Goal: Task Accomplishment & Management: Complete application form

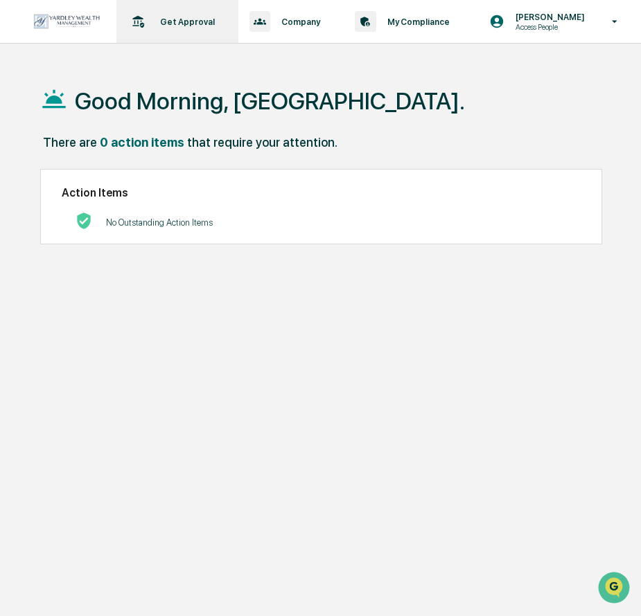
click at [175, 27] on div "Get Approval Content & Transactions" at bounding box center [176, 21] width 108 height 43
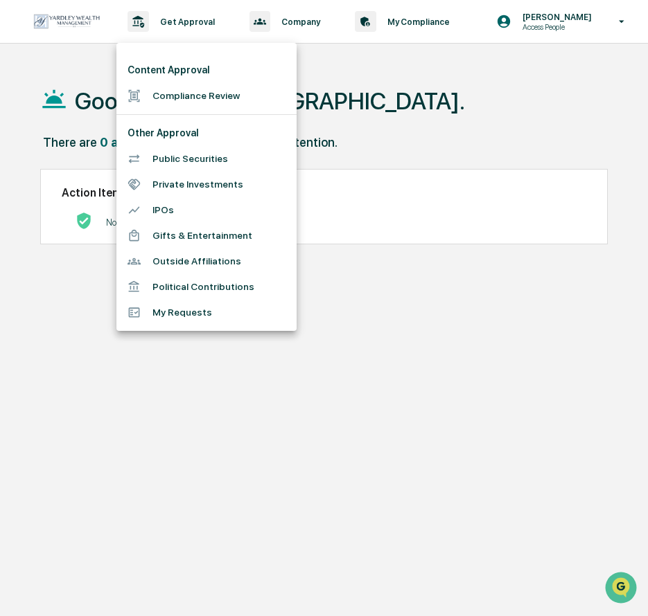
click at [166, 94] on li "Compliance Review" at bounding box center [206, 96] width 180 height 26
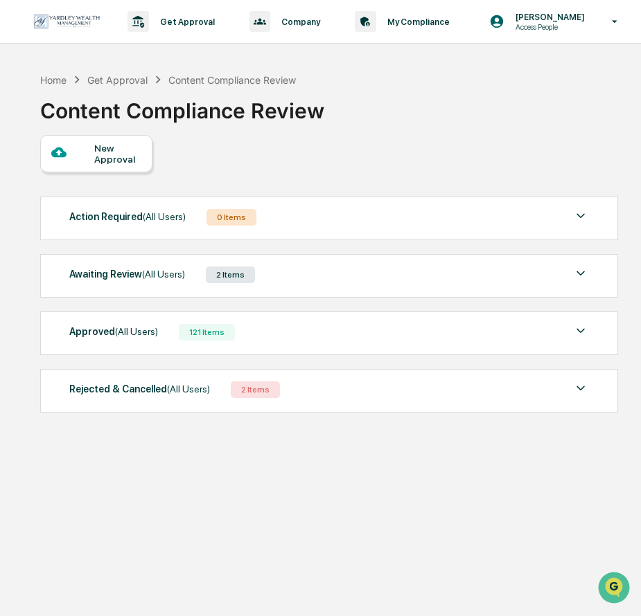
click at [184, 277] on div "Awaiting Review (All Users) 2 Items" at bounding box center [328, 274] width 519 height 19
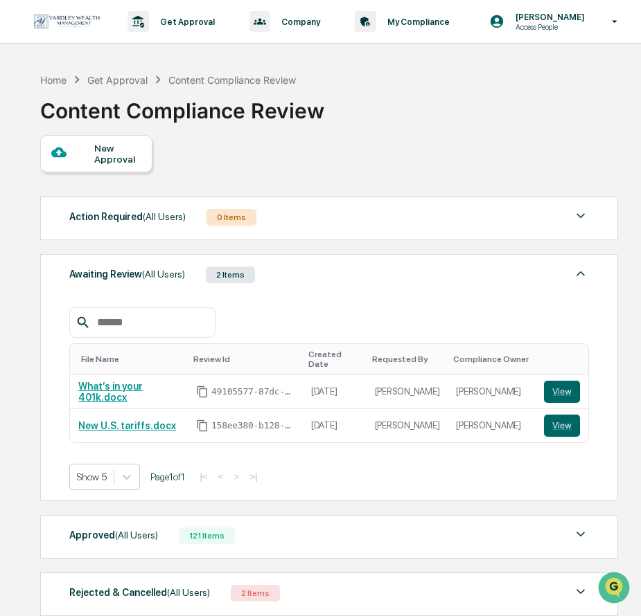
click at [123, 159] on div "New Approval" at bounding box center [117, 154] width 46 height 22
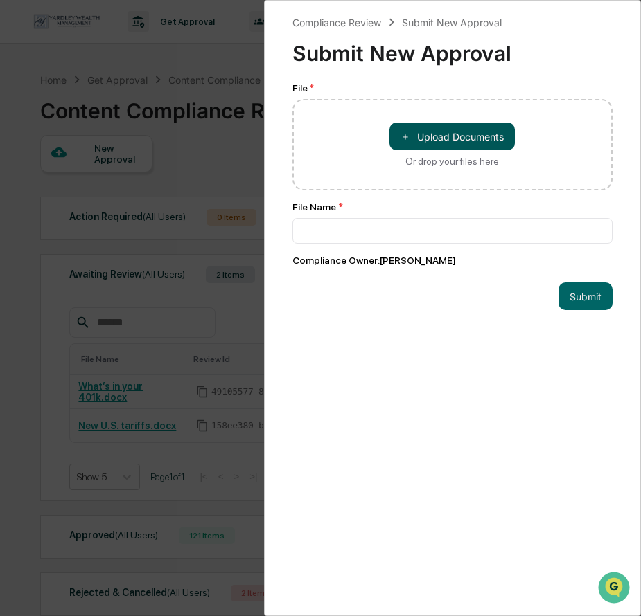
click at [425, 133] on button "＋ Upload Documents" at bounding box center [451, 137] width 125 height 28
type input "**********"
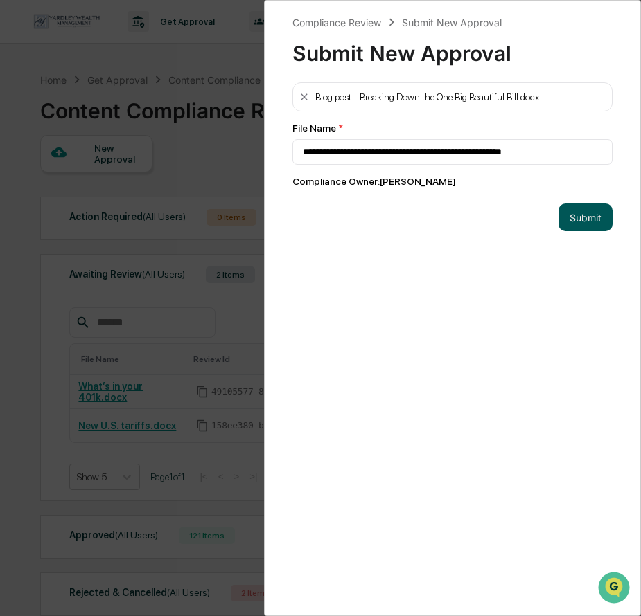
drag, startPoint x: 578, startPoint y: 215, endPoint x: 553, endPoint y: 220, distance: 25.3
click at [578, 215] on button "Submit" at bounding box center [585, 218] width 54 height 28
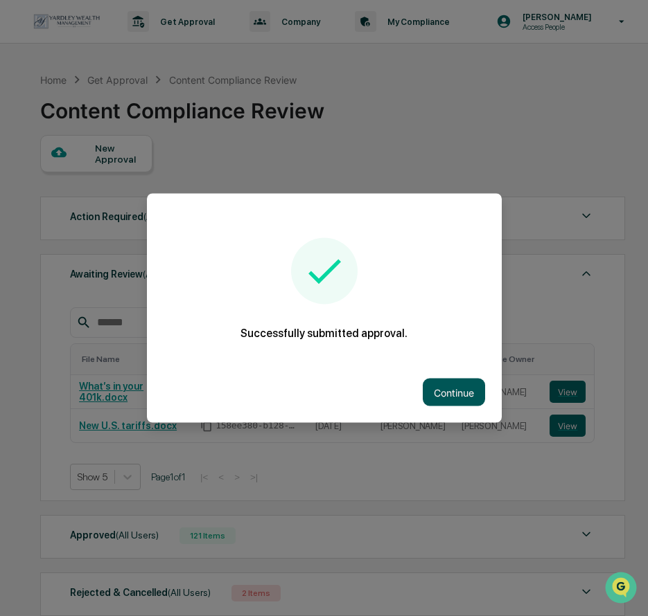
click at [467, 386] on button "Continue" at bounding box center [454, 393] width 62 height 28
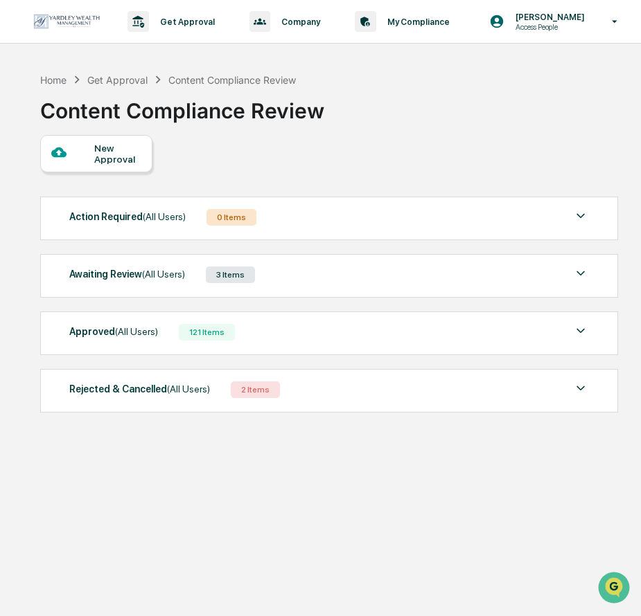
click at [83, 151] on div at bounding box center [73, 153] width 44 height 17
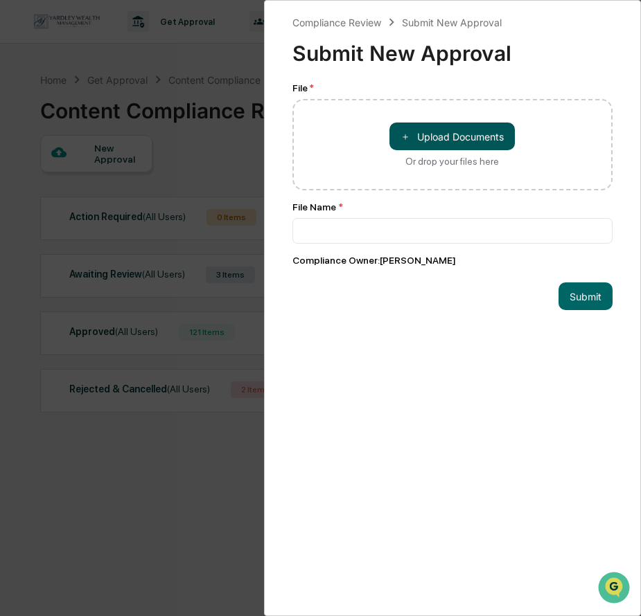
click at [423, 136] on button "＋ Upload Documents" at bounding box center [451, 137] width 125 height 28
type input "**********"
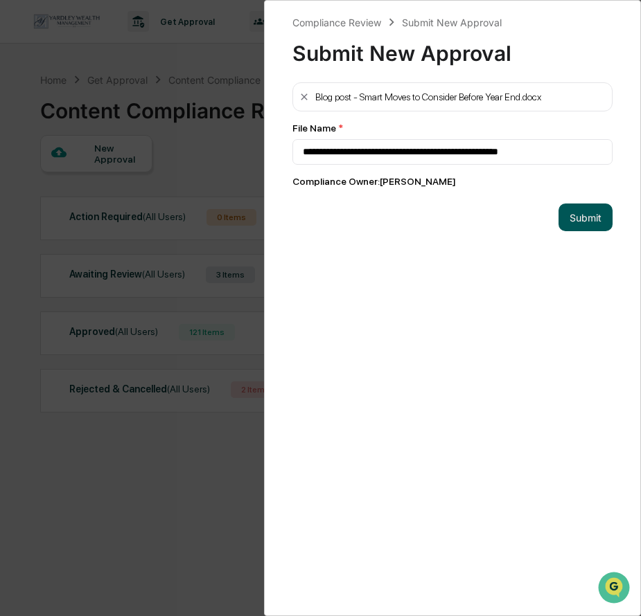
click at [591, 222] on button "Submit" at bounding box center [585, 218] width 54 height 28
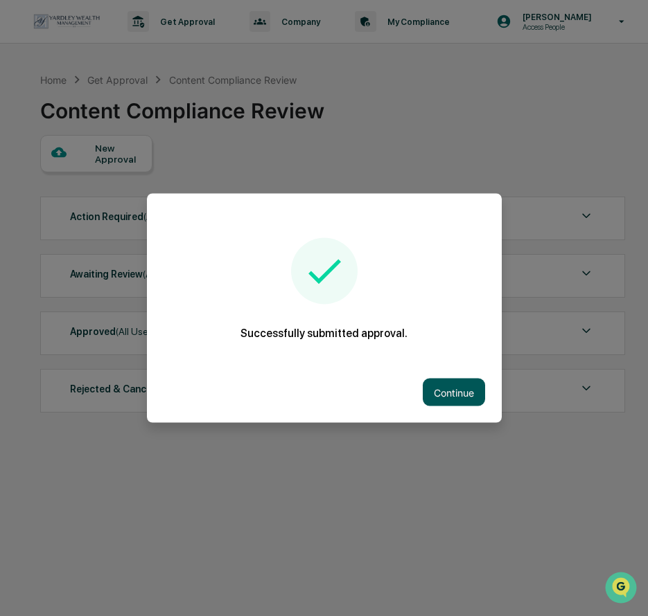
click at [474, 395] on button "Continue" at bounding box center [454, 393] width 62 height 28
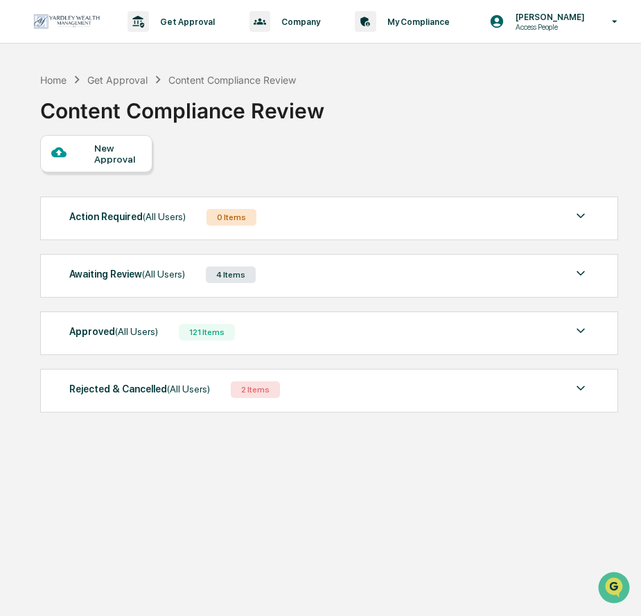
click at [91, 154] on div at bounding box center [73, 153] width 44 height 17
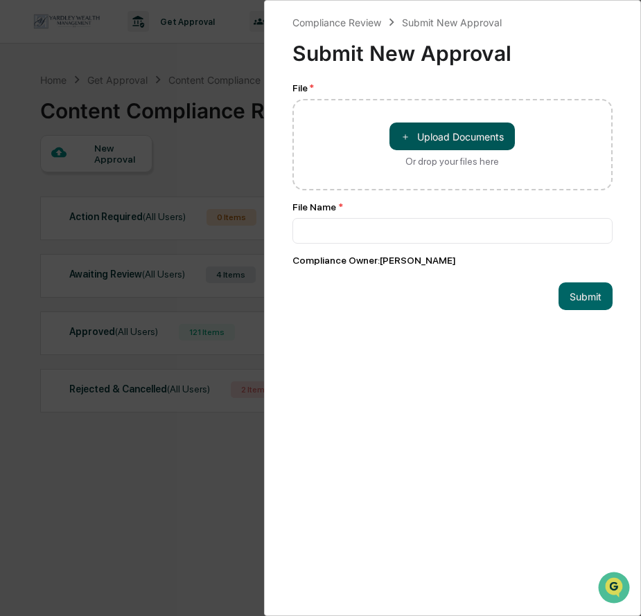
click at [407, 135] on button "＋ Upload Documents" at bounding box center [451, 137] width 125 height 28
type input "**********"
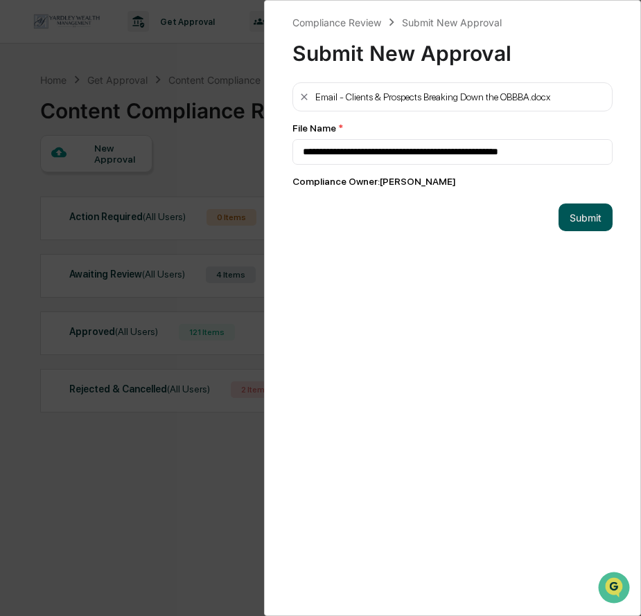
click at [578, 213] on button "Submit" at bounding box center [585, 218] width 54 height 28
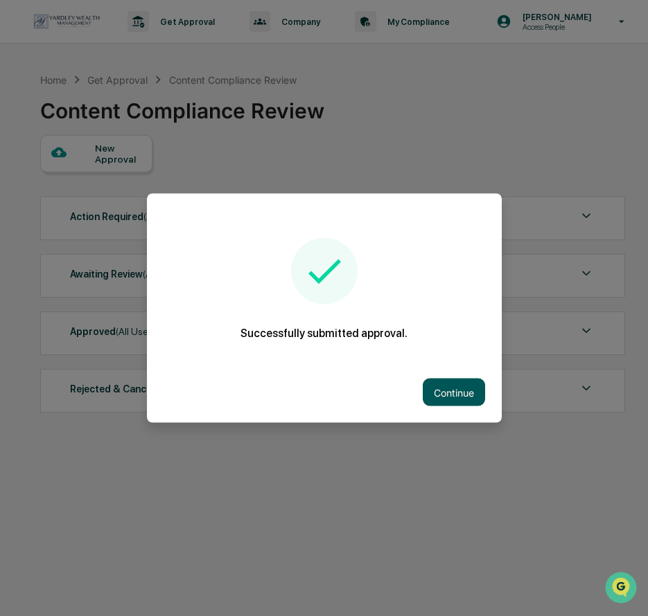
click at [450, 400] on button "Continue" at bounding box center [454, 393] width 62 height 28
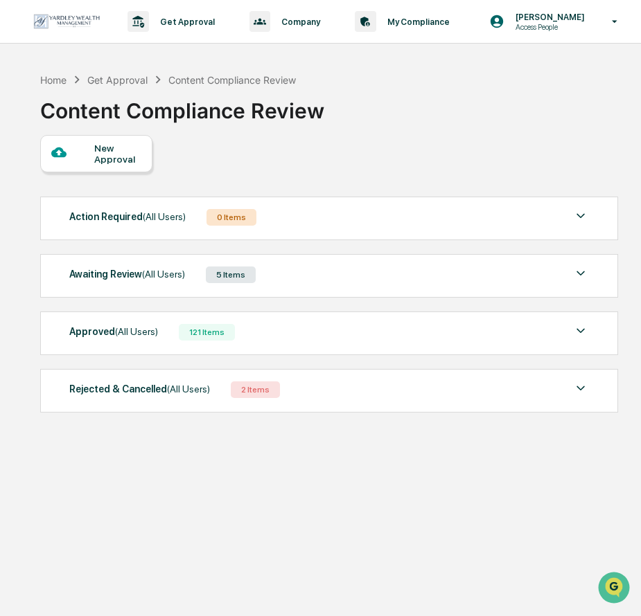
click at [116, 148] on div "New Approval" at bounding box center [117, 154] width 46 height 22
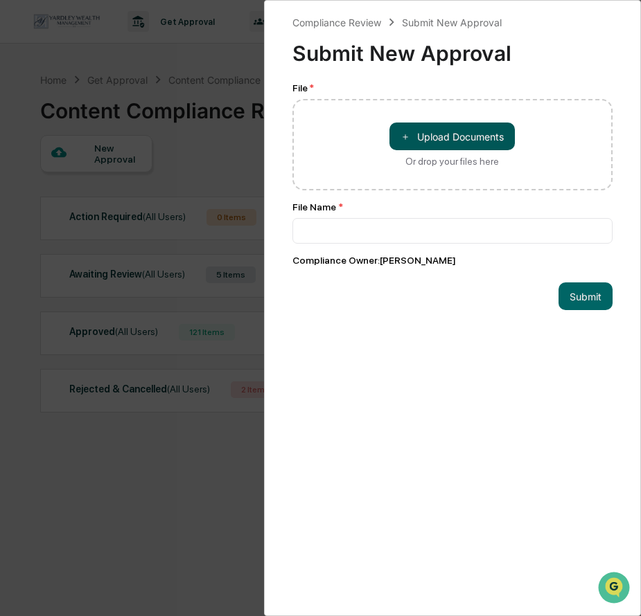
click at [409, 140] on button "＋ Upload Documents" at bounding box center [451, 137] width 125 height 28
click at [183, 447] on div "Compliance Review Submit New Approval Submit New Approval File * ＋ Upload Docum…" at bounding box center [320, 308] width 641 height 616
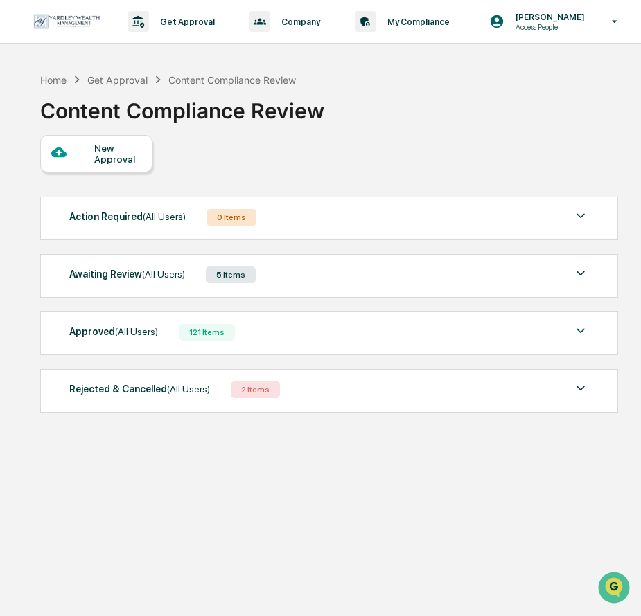
click at [153, 291] on div "Awaiting Review (All Users) 5 Items File Name Review Id Created Date Requested …" at bounding box center [329, 276] width 578 height 44
click at [149, 278] on span "(All Users)" at bounding box center [163, 274] width 43 height 11
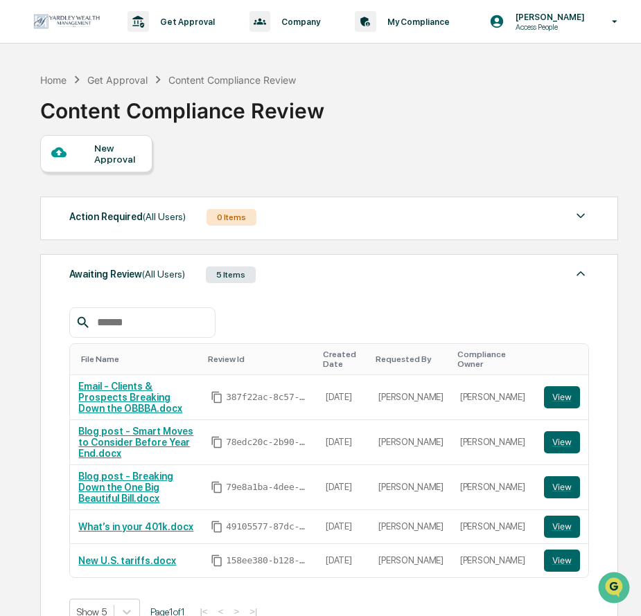
click at [101, 157] on div "New Approval" at bounding box center [117, 154] width 46 height 22
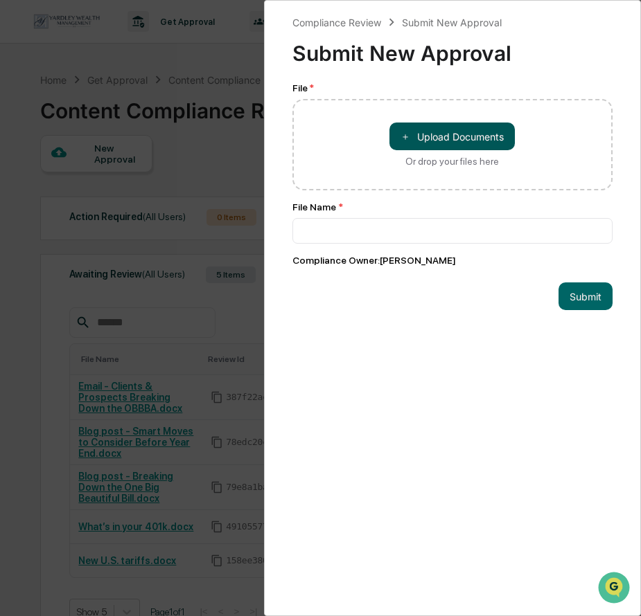
click at [398, 143] on button "＋ Upload Documents" at bounding box center [451, 137] width 125 height 28
type input "**********"
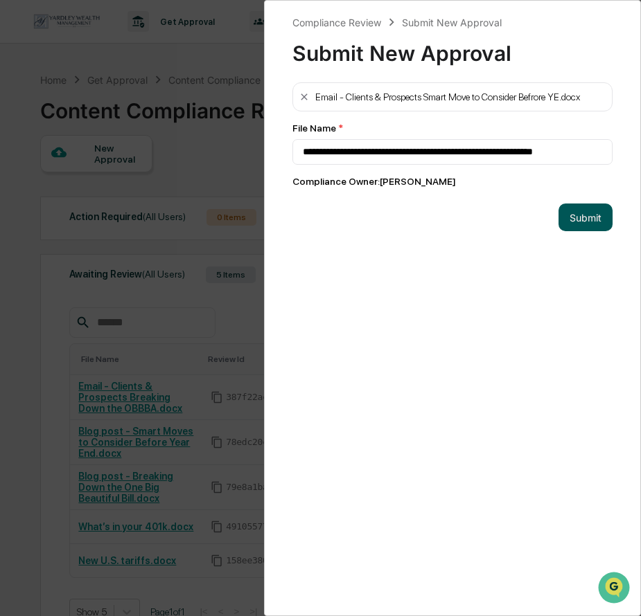
click at [564, 220] on button "Submit" at bounding box center [585, 218] width 54 height 28
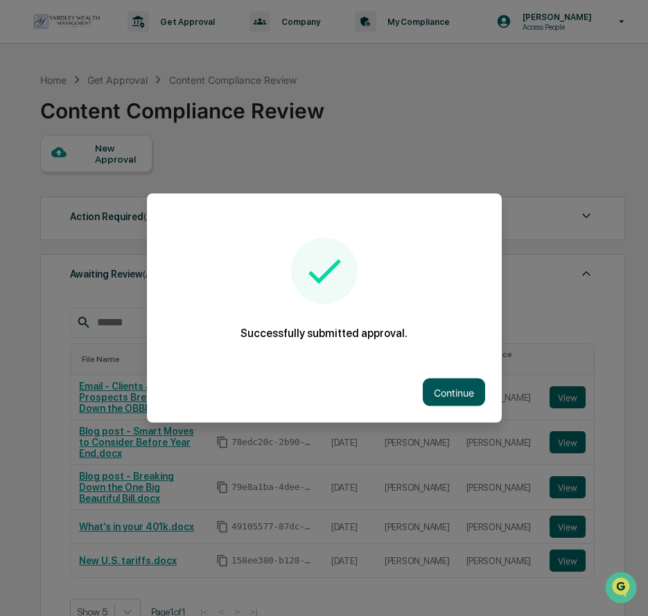
click at [461, 391] on button "Continue" at bounding box center [454, 393] width 62 height 28
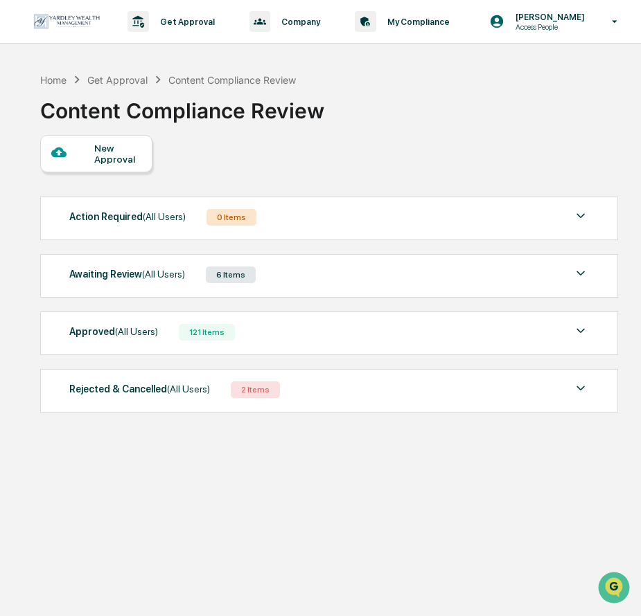
click at [148, 278] on span "(All Users)" at bounding box center [163, 274] width 43 height 11
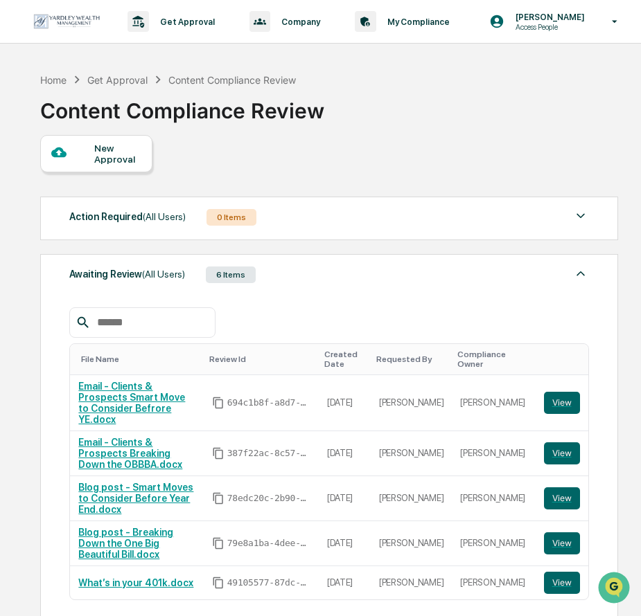
click at [148, 278] on span "(All Users)" at bounding box center [163, 274] width 43 height 11
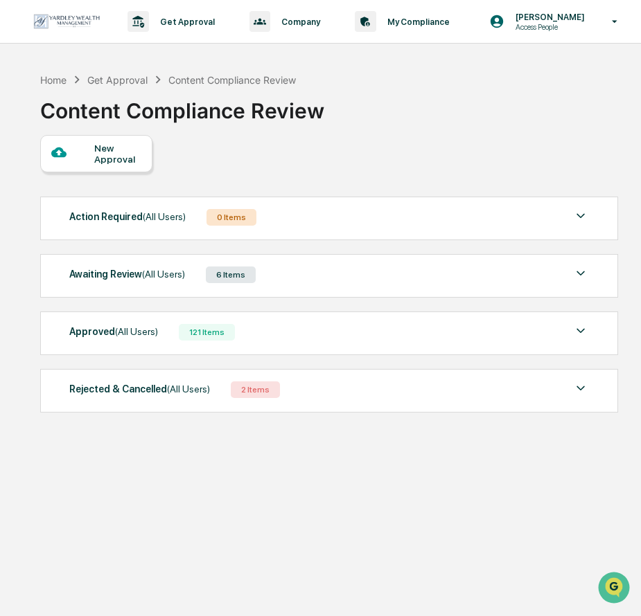
click at [69, 158] on div at bounding box center [73, 153] width 44 height 17
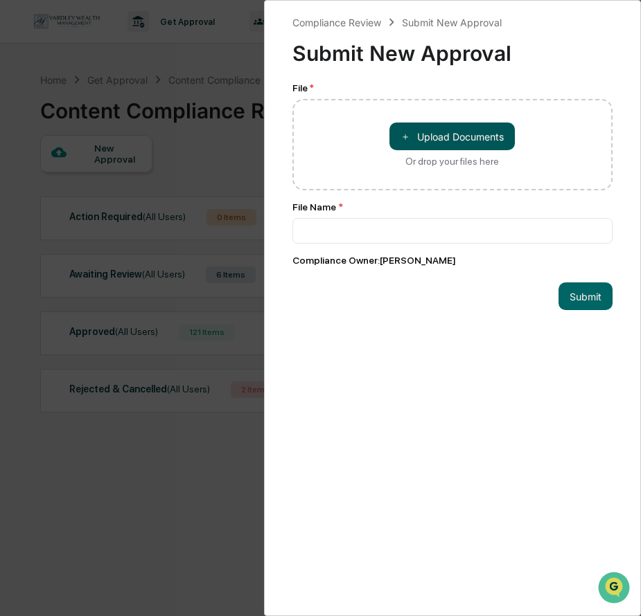
click at [405, 132] on span "＋" at bounding box center [405, 136] width 10 height 13
type input "**********"
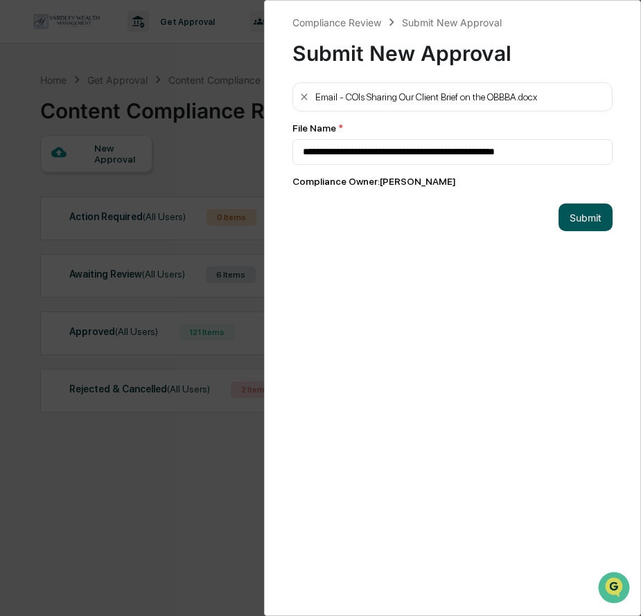
click at [576, 223] on button "Submit" at bounding box center [585, 218] width 54 height 28
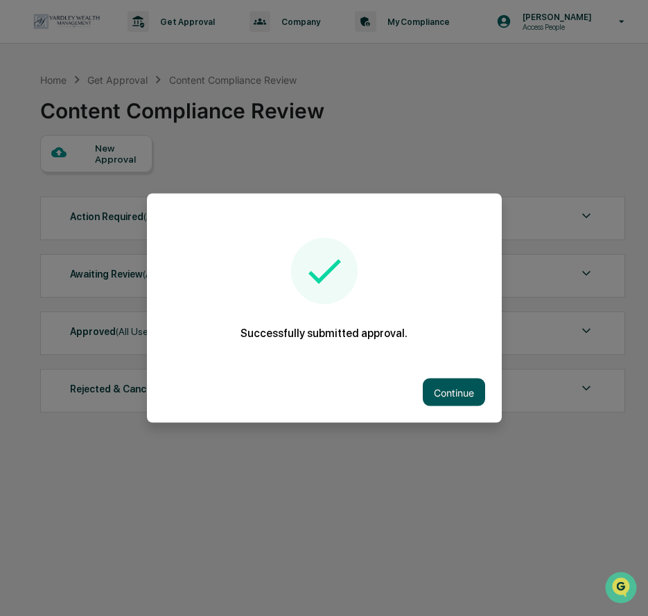
click at [434, 396] on button "Continue" at bounding box center [454, 393] width 62 height 28
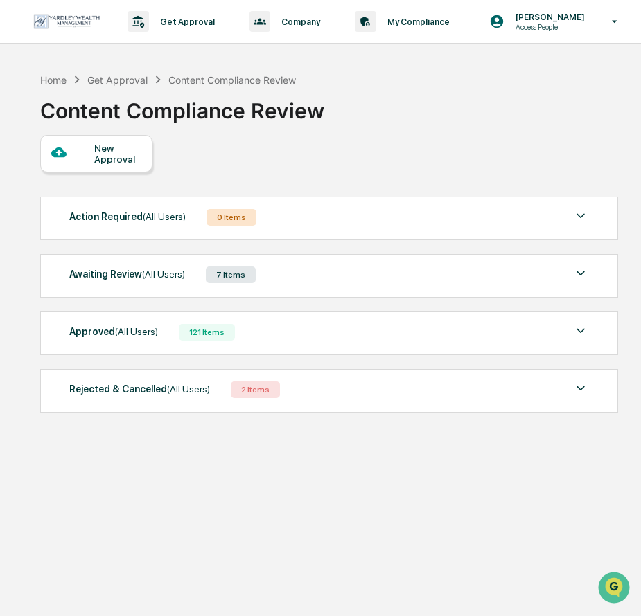
click at [103, 149] on div "New Approval" at bounding box center [117, 154] width 46 height 22
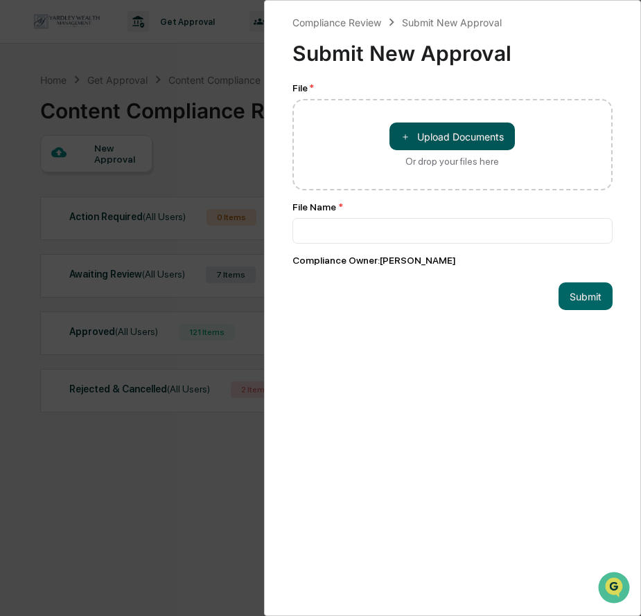
click at [400, 134] on span "＋" at bounding box center [405, 136] width 10 height 13
click at [215, 472] on div "Compliance Review Submit New Approval Submit New Approval File * ＋ Upload Docum…" at bounding box center [320, 308] width 641 height 616
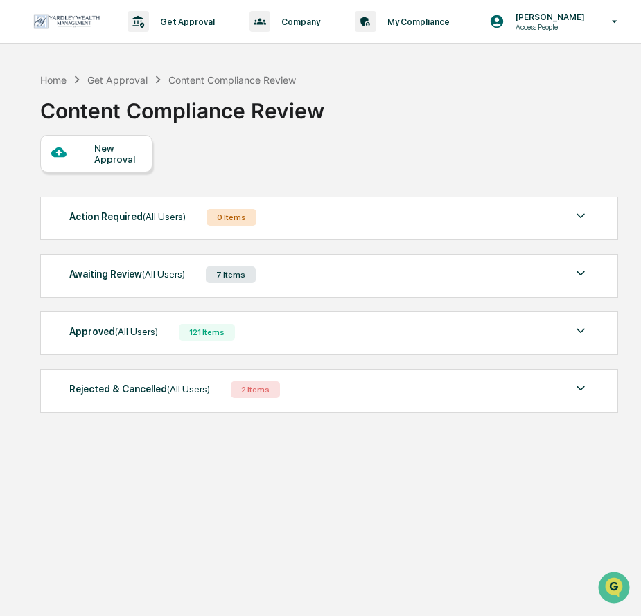
click at [230, 273] on div "7 Items" at bounding box center [231, 275] width 50 height 17
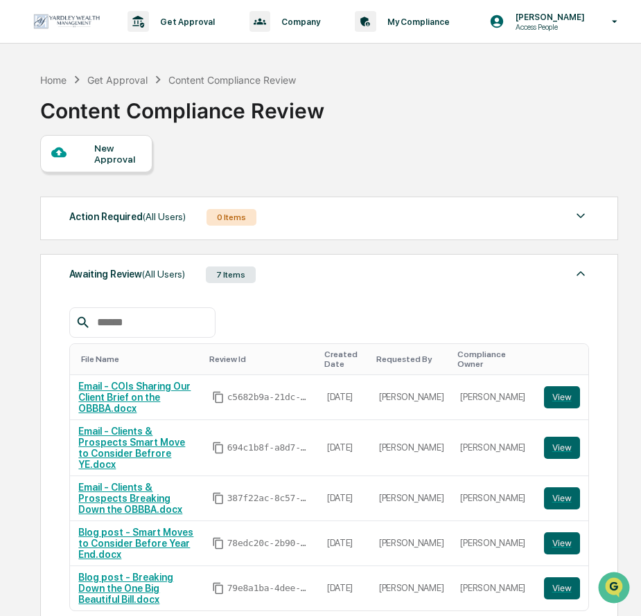
click at [116, 157] on div "New Approval" at bounding box center [117, 154] width 46 height 22
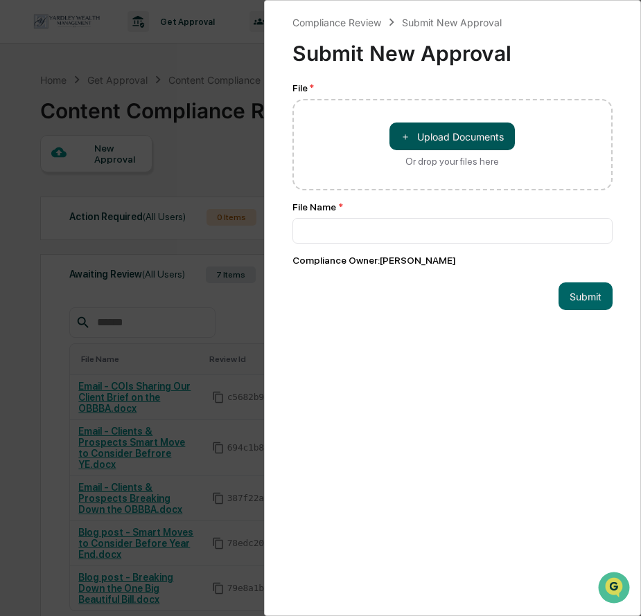
click at [393, 132] on button "＋ Upload Documents" at bounding box center [451, 137] width 125 height 28
type input "**********"
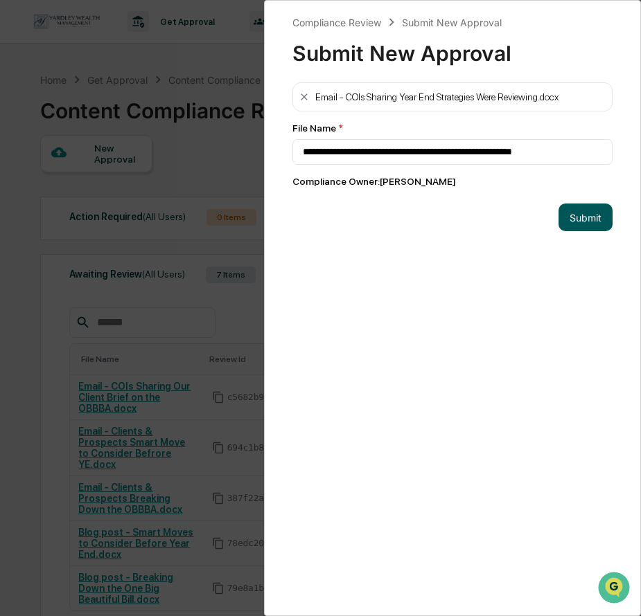
click at [596, 226] on button "Submit" at bounding box center [585, 218] width 54 height 28
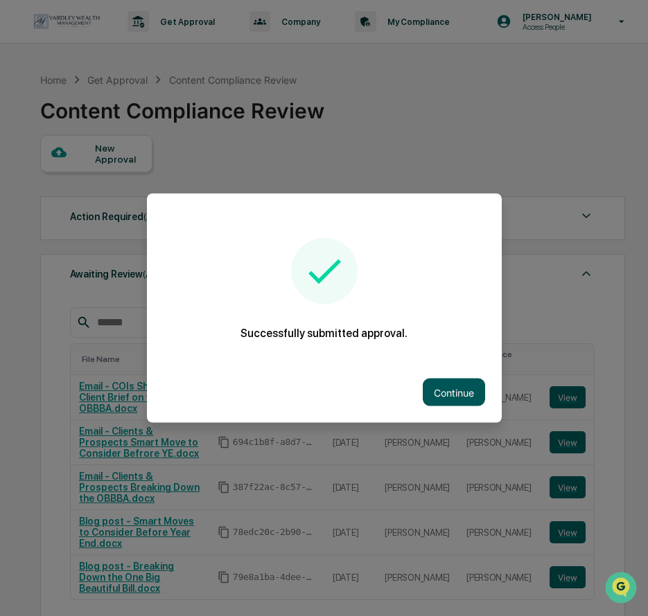
click at [450, 391] on button "Continue" at bounding box center [454, 393] width 62 height 28
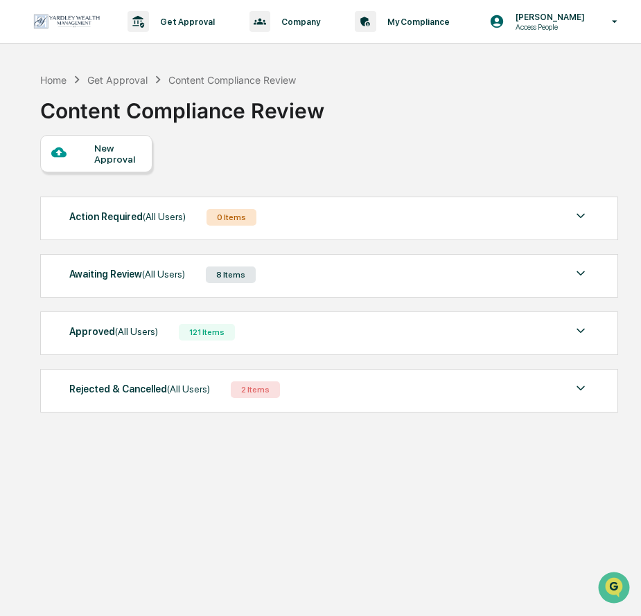
click at [105, 153] on div "New Approval" at bounding box center [117, 154] width 46 height 22
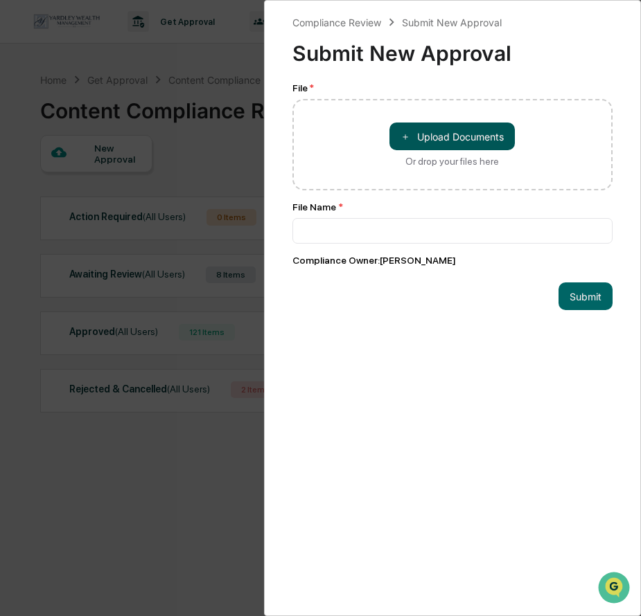
click at [406, 144] on button "＋ Upload Documents" at bounding box center [451, 137] width 125 height 28
type input "**********"
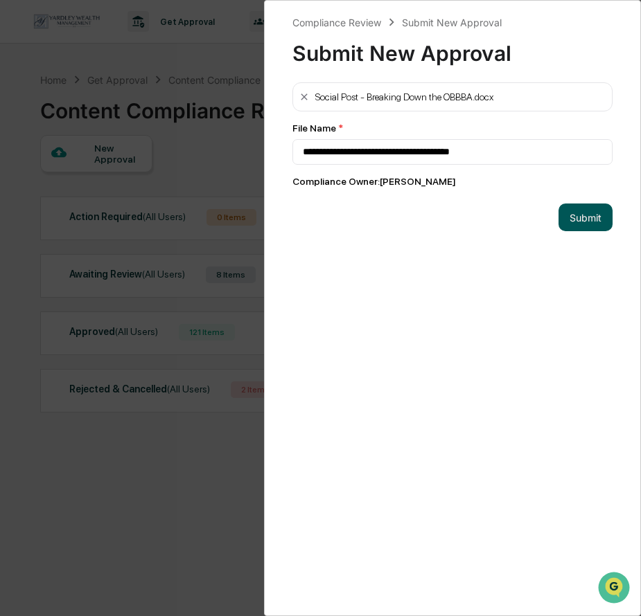
click at [576, 219] on button "Submit" at bounding box center [585, 218] width 54 height 28
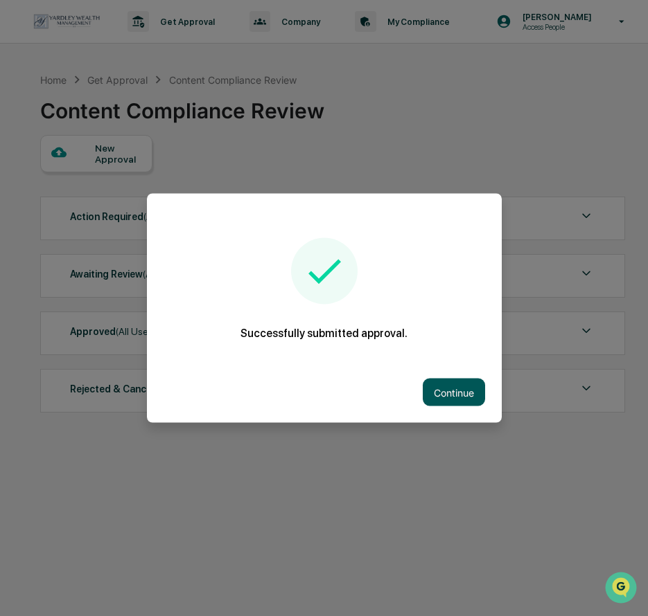
click at [469, 396] on button "Continue" at bounding box center [454, 393] width 62 height 28
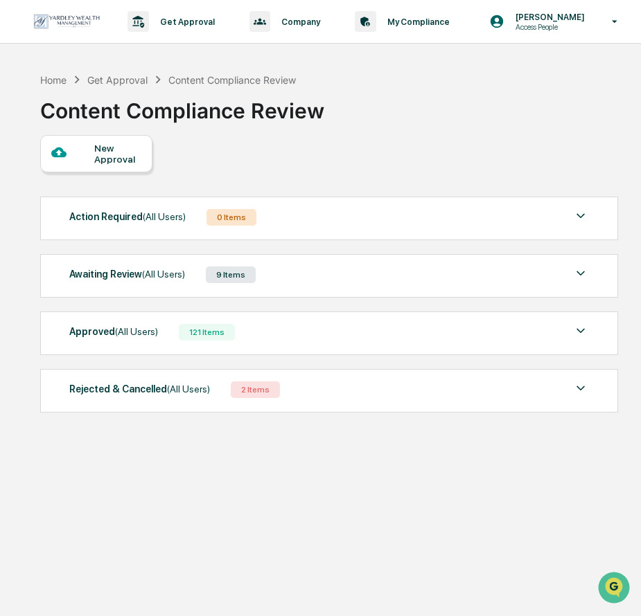
click at [133, 154] on div "New Approval" at bounding box center [117, 154] width 46 height 22
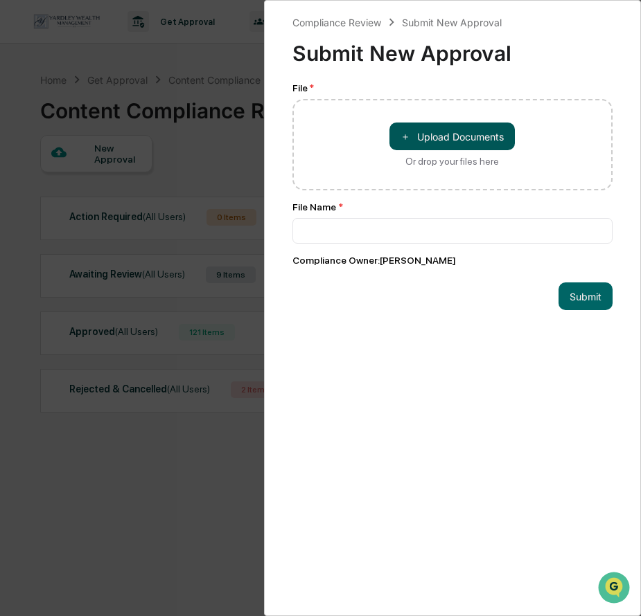
click at [423, 139] on button "＋ Upload Documents" at bounding box center [451, 137] width 125 height 28
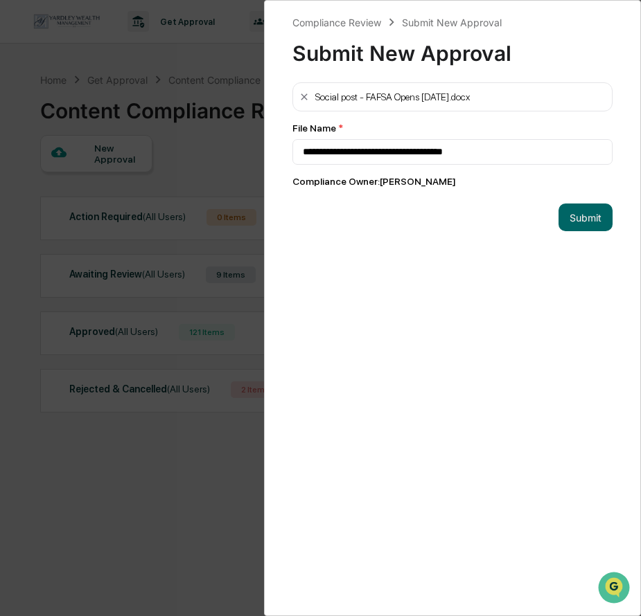
type input "**********"
drag, startPoint x: 576, startPoint y: 220, endPoint x: 19, endPoint y: 217, distance: 556.9
click at [576, 220] on button "Submit" at bounding box center [585, 218] width 54 height 28
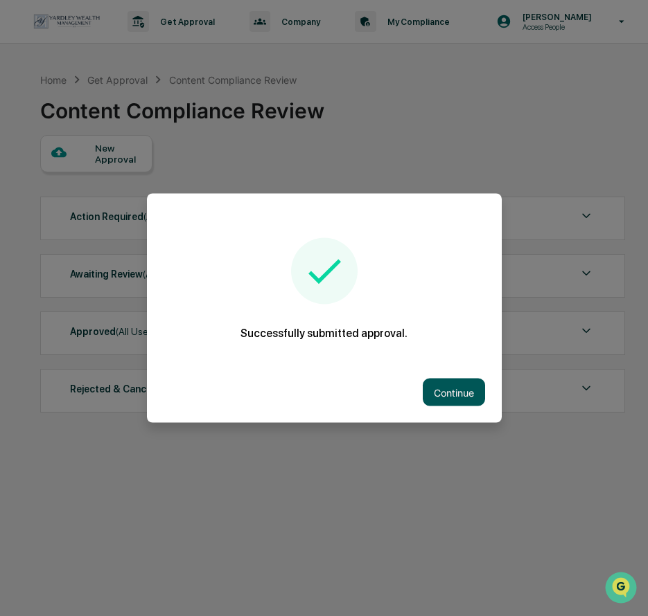
click at [456, 393] on button "Continue" at bounding box center [454, 393] width 62 height 28
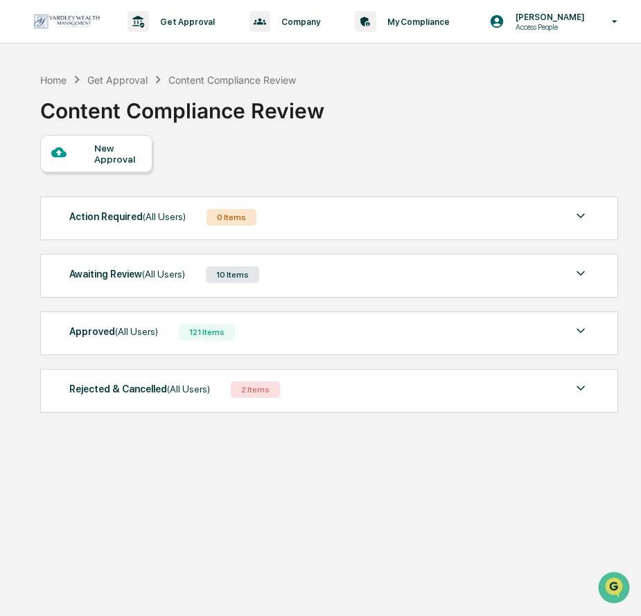
click at [128, 148] on div "New Approval" at bounding box center [117, 154] width 46 height 22
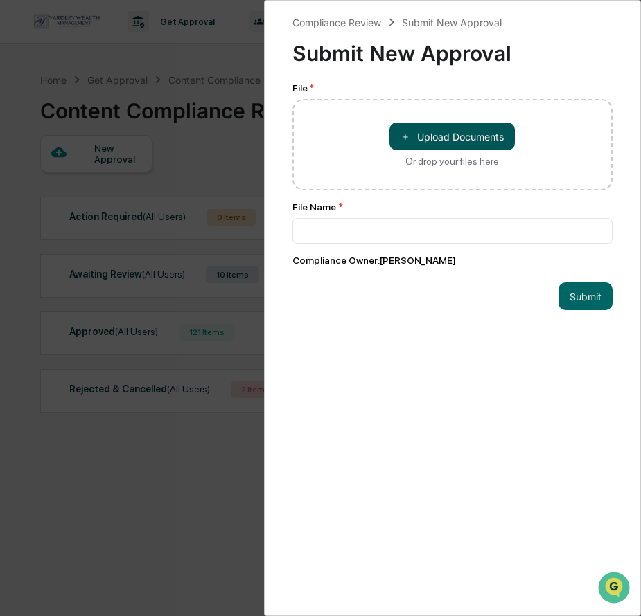
click at [389, 134] on button "＋ Upload Documents" at bounding box center [451, 137] width 125 height 28
type input "**********"
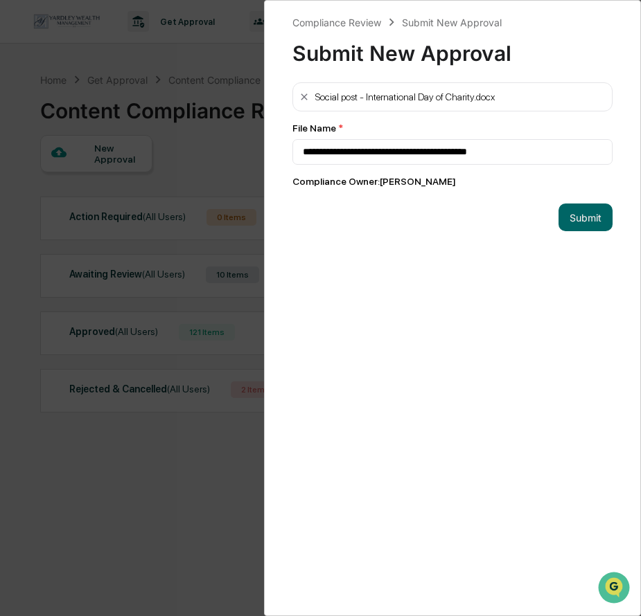
drag, startPoint x: 584, startPoint y: 219, endPoint x: 199, endPoint y: 203, distance: 384.7
click at [584, 219] on button "Submit" at bounding box center [585, 218] width 54 height 28
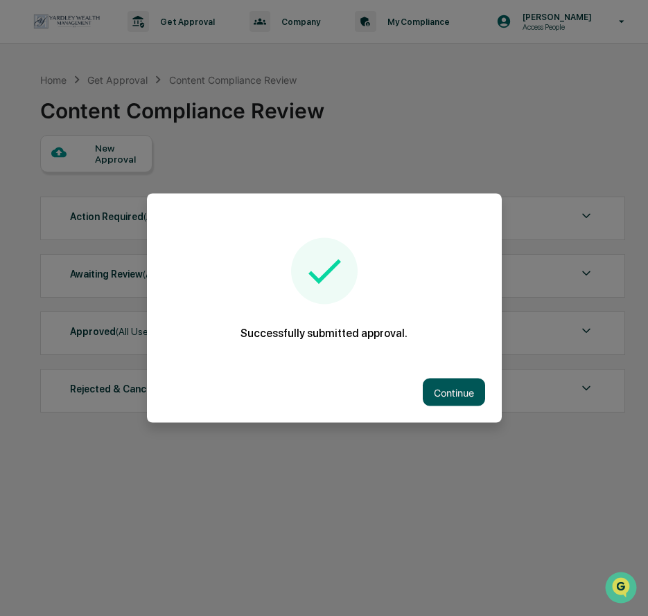
click at [451, 395] on button "Continue" at bounding box center [454, 393] width 62 height 28
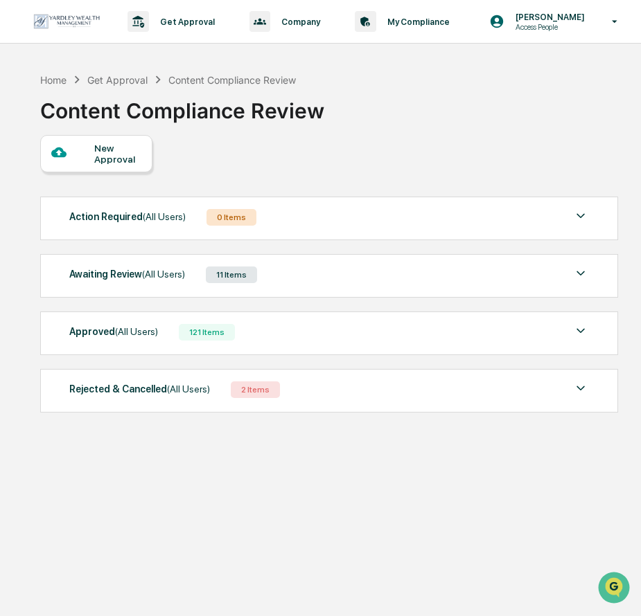
click at [104, 162] on div "New Approval" at bounding box center [117, 154] width 46 height 22
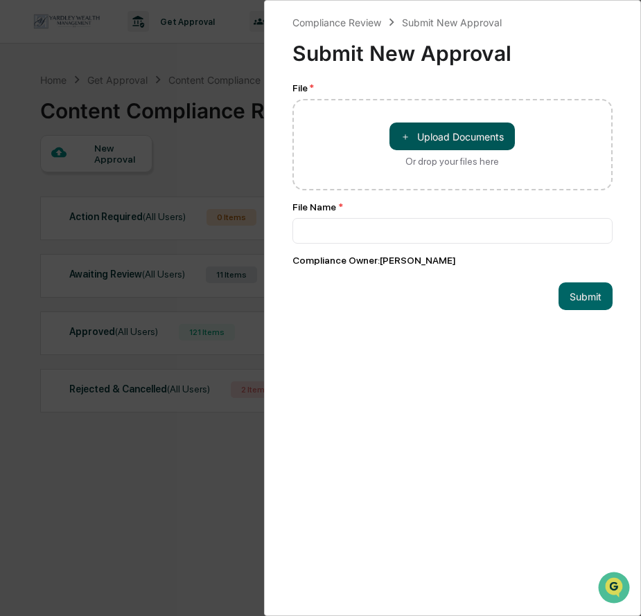
click at [450, 130] on button "＋ Upload Documents" at bounding box center [451, 137] width 125 height 28
type input "**********"
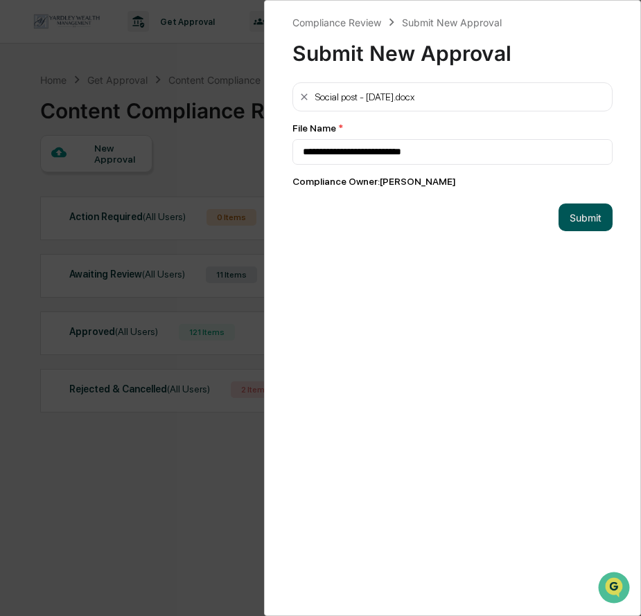
click at [580, 218] on button "Submit" at bounding box center [585, 218] width 54 height 28
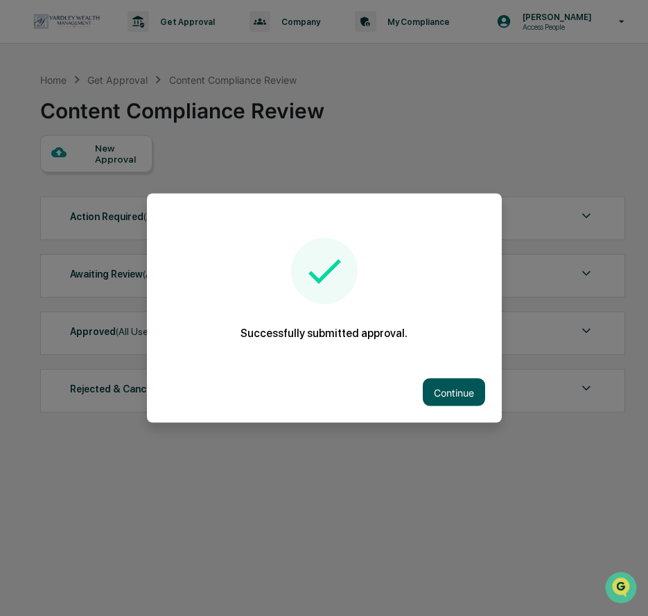
click at [454, 387] on button "Continue" at bounding box center [454, 393] width 62 height 28
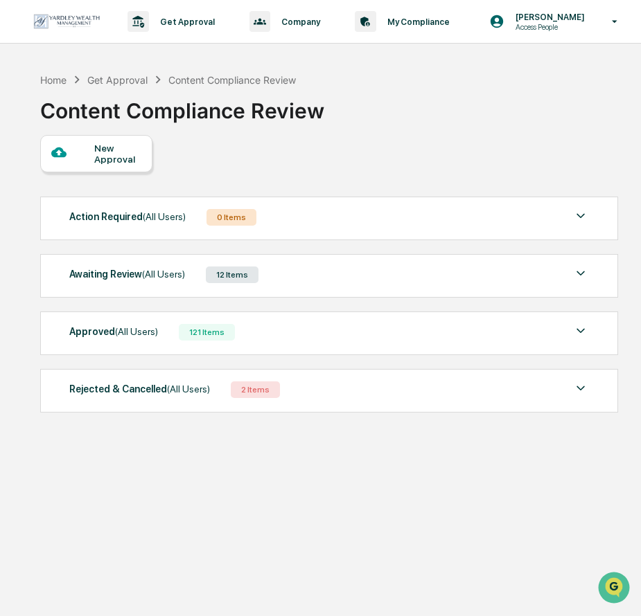
click at [89, 141] on div "New Approval" at bounding box center [96, 153] width 112 height 37
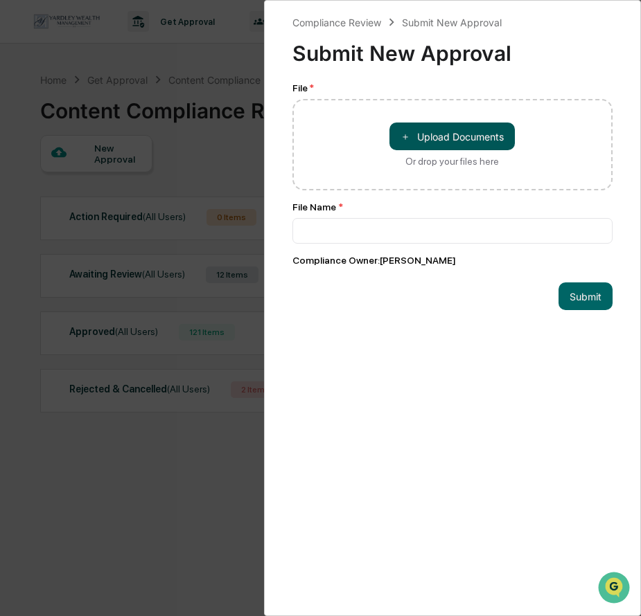
click at [395, 136] on button "＋ Upload Documents" at bounding box center [451, 137] width 125 height 28
type input "**********"
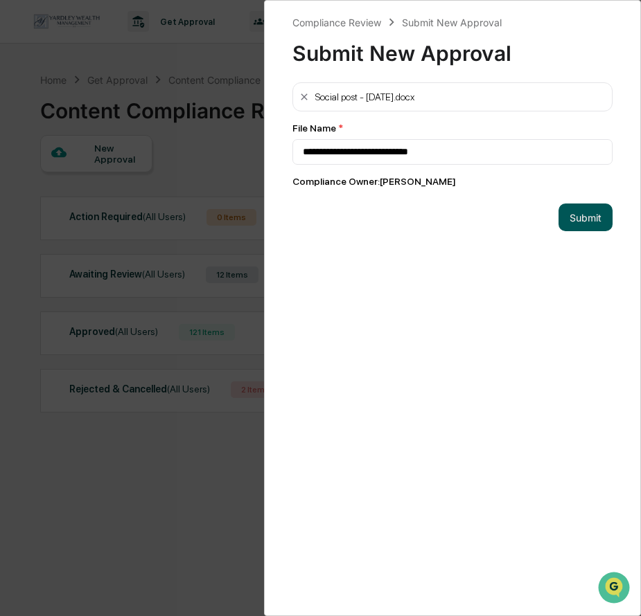
click at [567, 209] on button "Submit" at bounding box center [585, 218] width 54 height 28
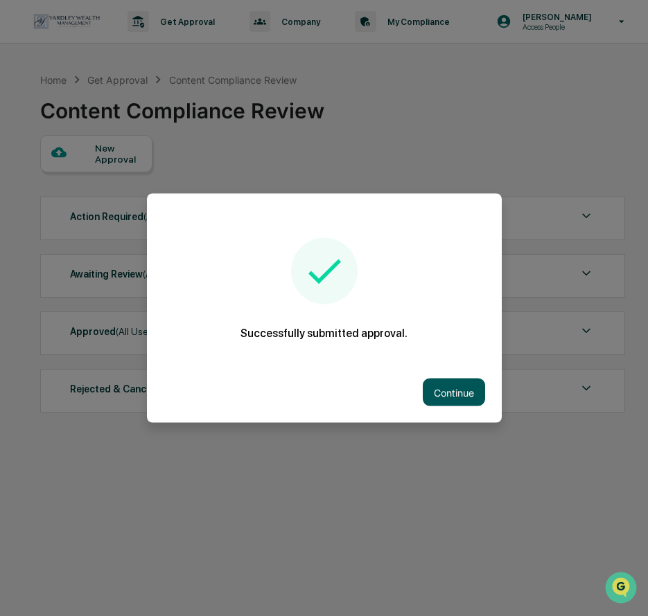
click at [442, 384] on button "Continue" at bounding box center [454, 393] width 62 height 28
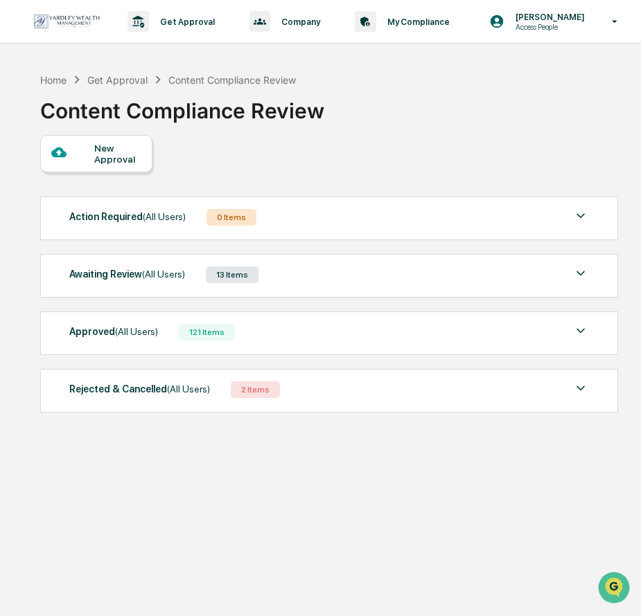
click at [100, 142] on div "New Approval" at bounding box center [96, 153] width 112 height 37
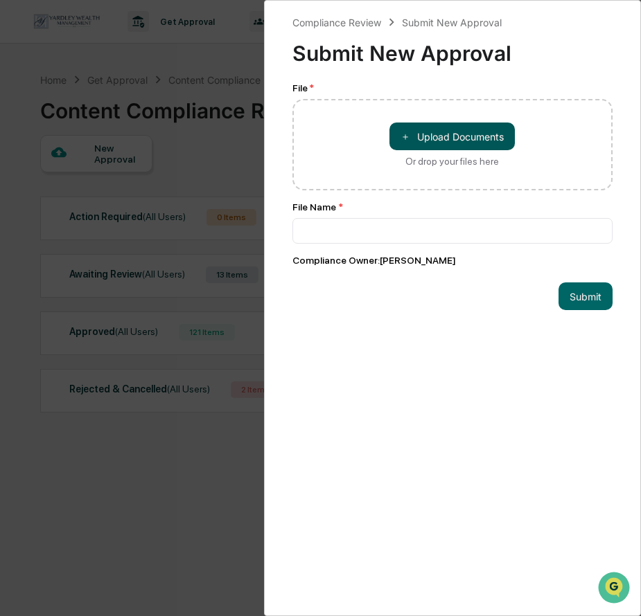
click at [409, 132] on button "＋ Upload Documents" at bounding box center [451, 137] width 125 height 28
type input "**********"
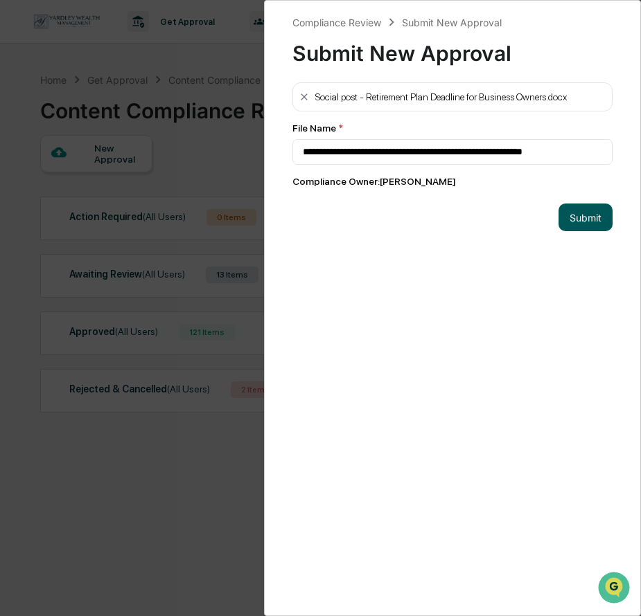
click at [571, 215] on button "Submit" at bounding box center [585, 218] width 54 height 28
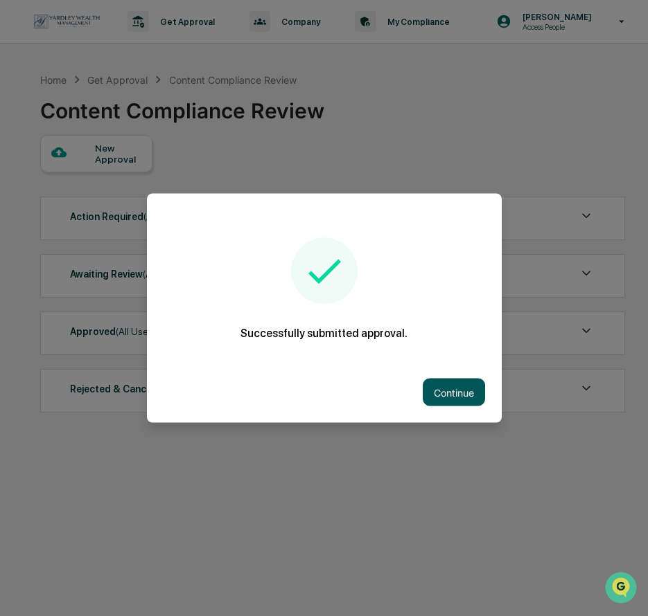
click at [482, 392] on button "Continue" at bounding box center [454, 393] width 62 height 28
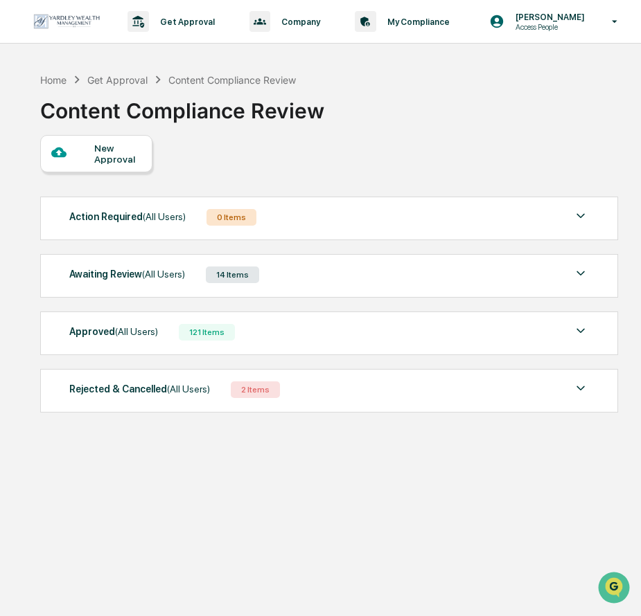
click at [88, 161] on div at bounding box center [73, 153] width 44 height 17
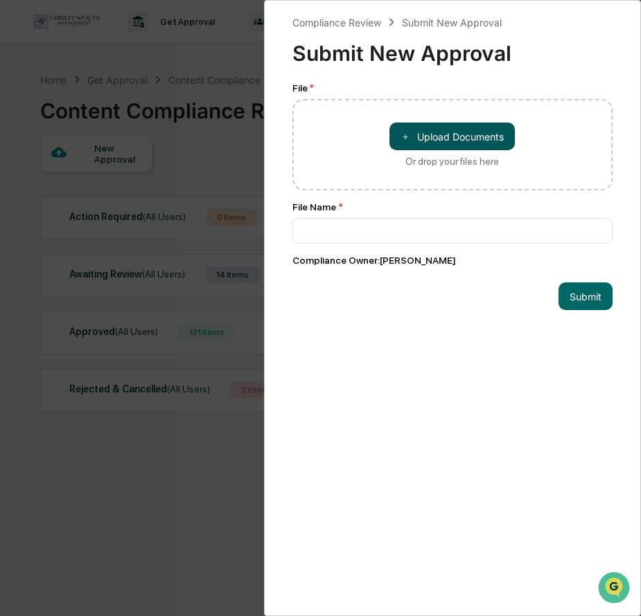
click at [403, 142] on span "＋" at bounding box center [405, 136] width 10 height 13
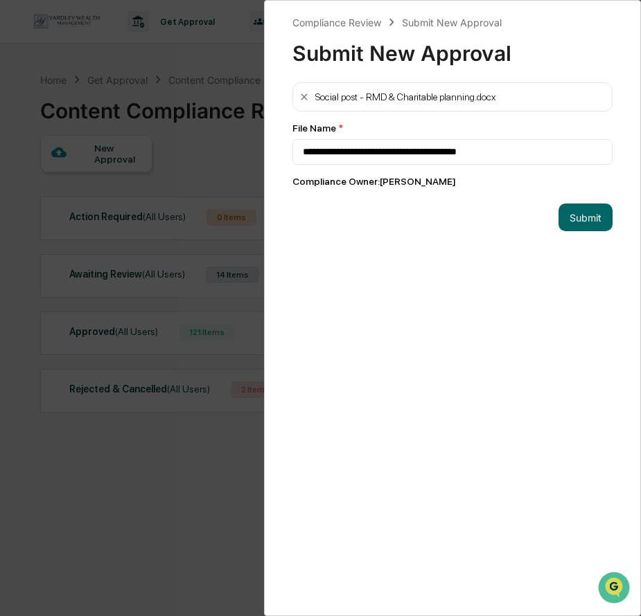
type input "**********"
click at [578, 216] on button "Submit" at bounding box center [585, 218] width 54 height 28
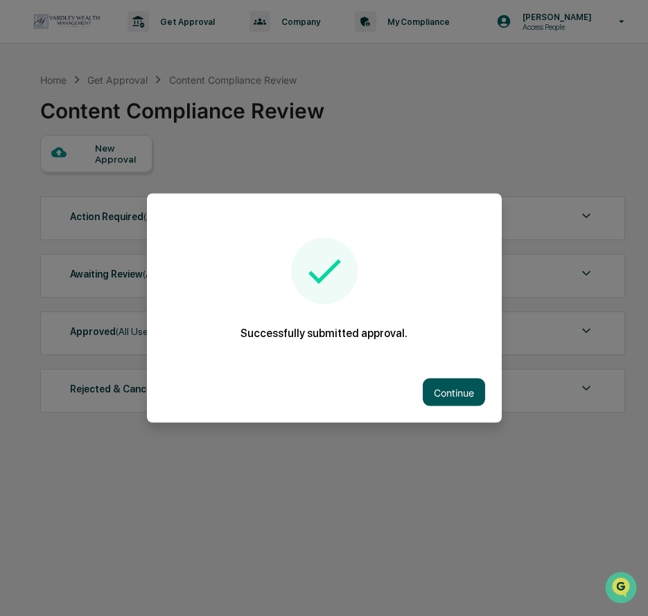
click at [470, 395] on button "Continue" at bounding box center [454, 393] width 62 height 28
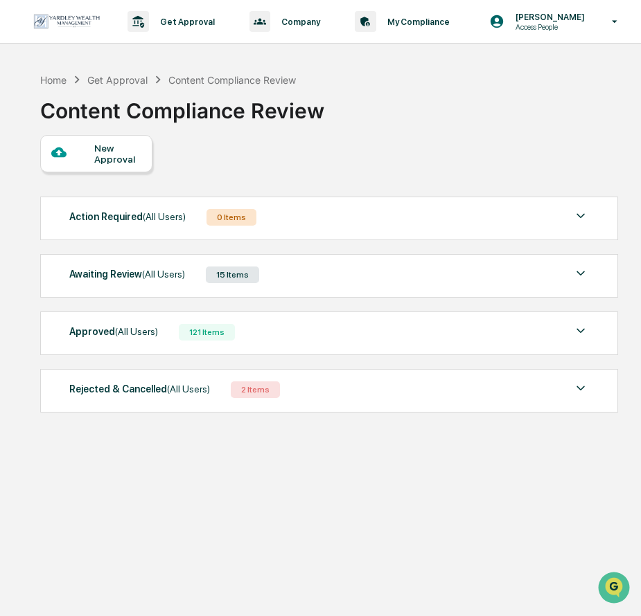
click at [100, 148] on div "New Approval" at bounding box center [117, 154] width 46 height 22
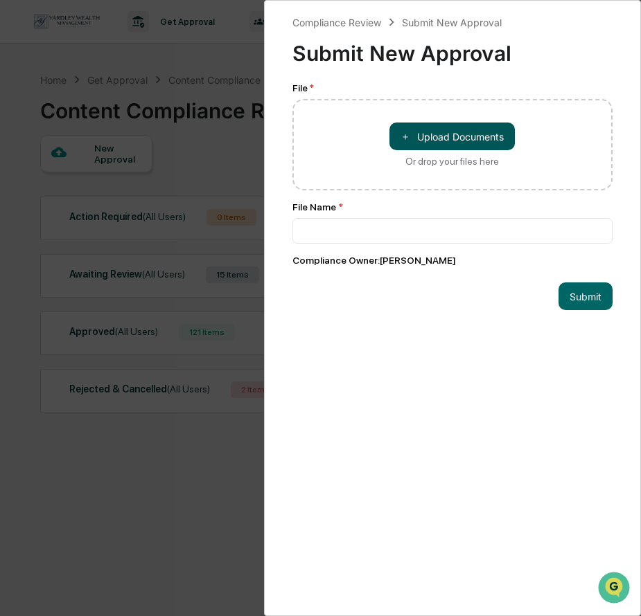
click at [402, 129] on button "＋ Upload Documents" at bounding box center [451, 137] width 125 height 28
type input "**********"
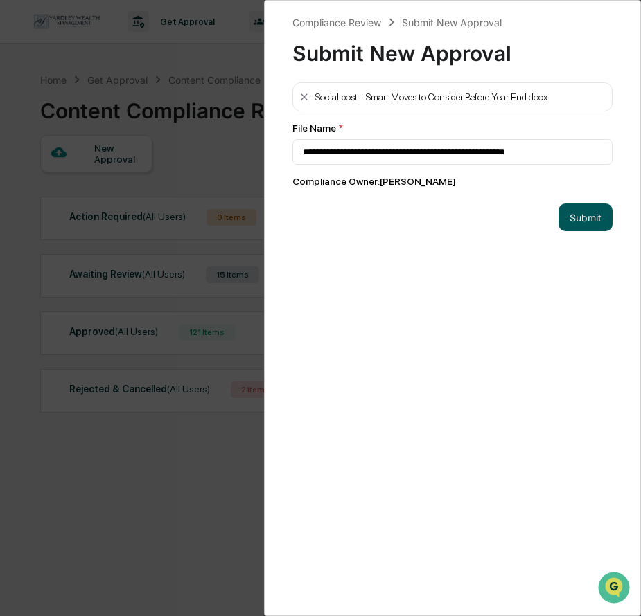
click at [572, 213] on button "Submit" at bounding box center [585, 218] width 54 height 28
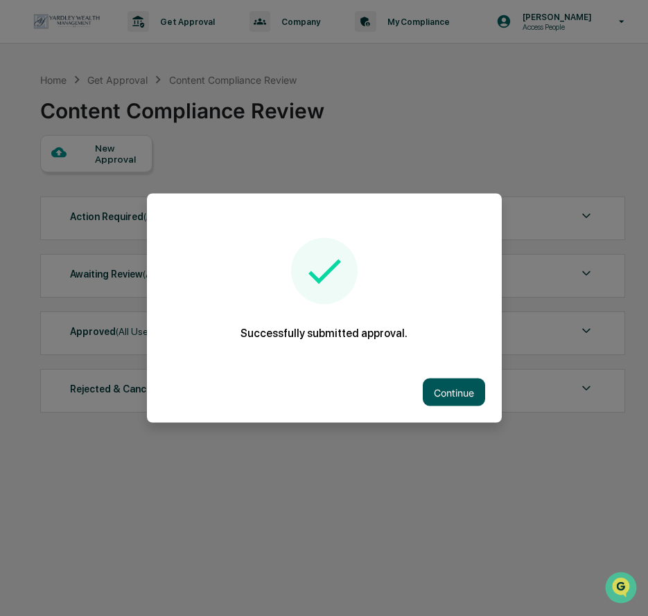
click at [447, 394] on button "Continue" at bounding box center [454, 393] width 62 height 28
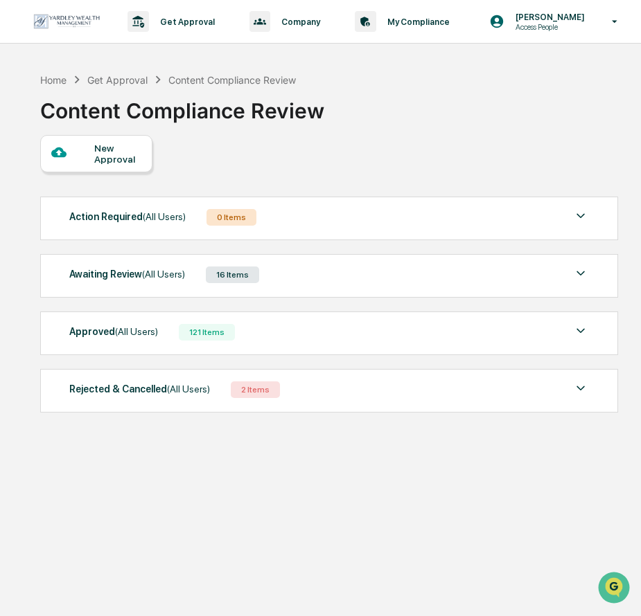
click at [73, 147] on div at bounding box center [73, 153] width 44 height 17
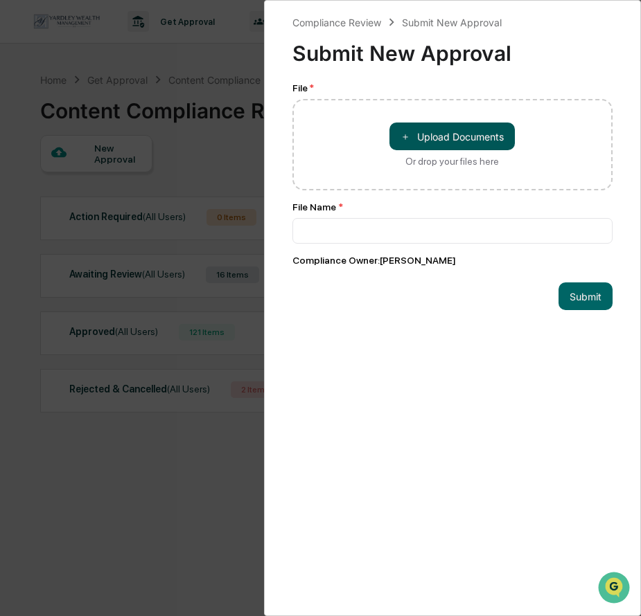
click at [424, 130] on button "＋ Upload Documents" at bounding box center [451, 137] width 125 height 28
type input "**********"
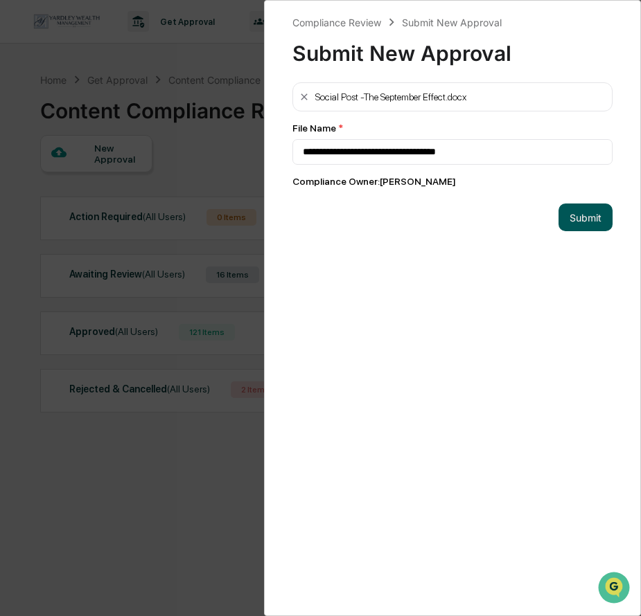
click at [584, 219] on button "Submit" at bounding box center [585, 218] width 54 height 28
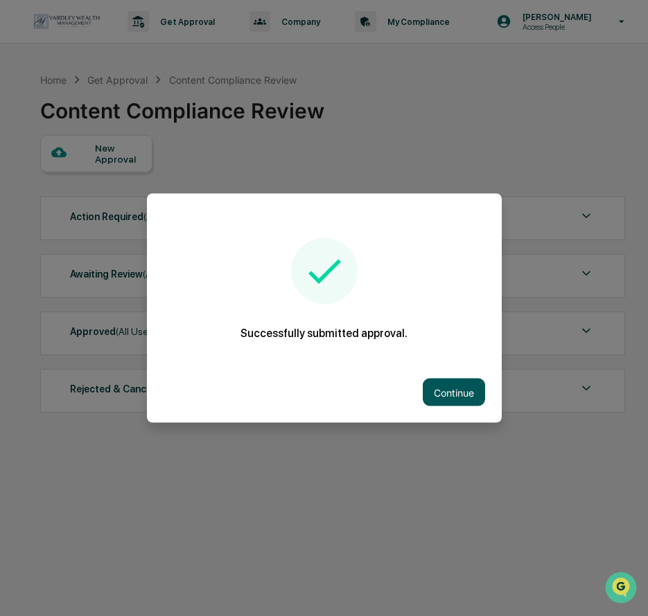
click at [439, 382] on button "Continue" at bounding box center [454, 393] width 62 height 28
